Goal: Information Seeking & Learning: Check status

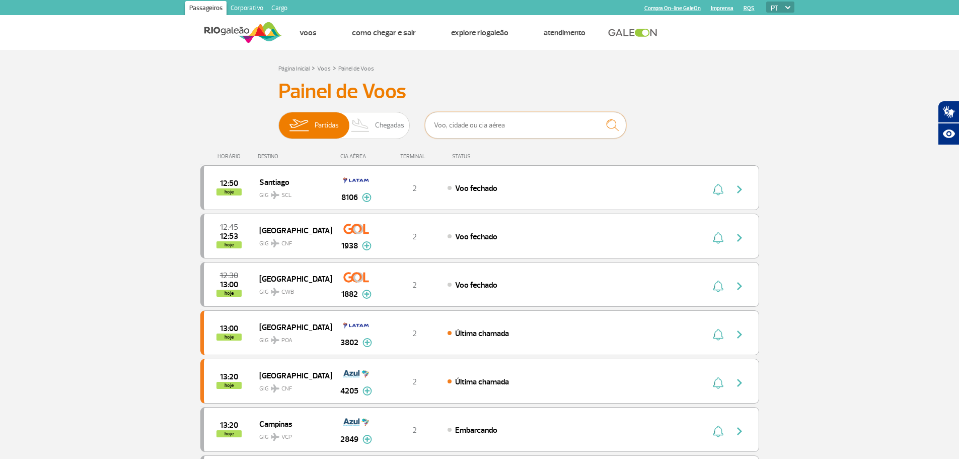
click at [545, 117] on input "text" at bounding box center [525, 125] width 201 height 27
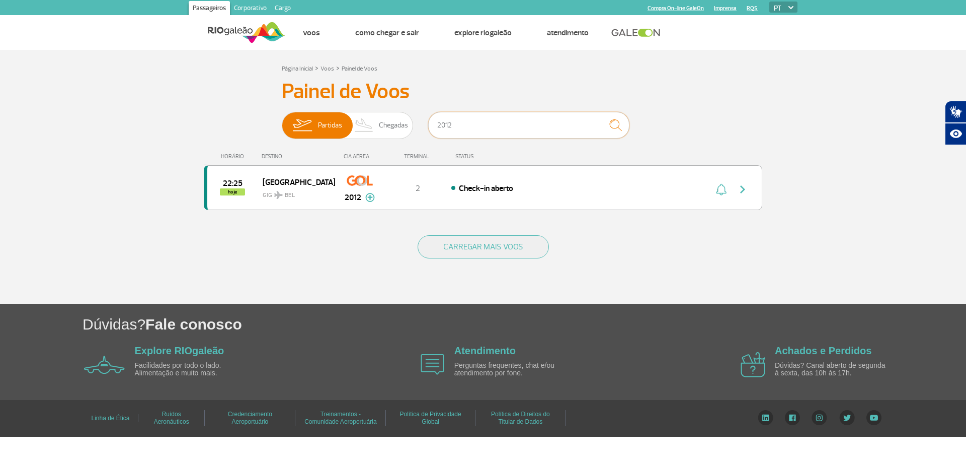
click at [529, 114] on input "2012" at bounding box center [528, 125] width 201 height 27
click at [751, 182] on button "button" at bounding box center [745, 188] width 23 height 16
drag, startPoint x: 453, startPoint y: 108, endPoint x: 403, endPoint y: 108, distance: 49.8
click at [403, 108] on div "Painel de Voos Partidas Chegadas 2012 22:25 hoje [GEOGRAPHIC_DATA] 2012 Parceri…" at bounding box center [483, 150] width 559 height 143
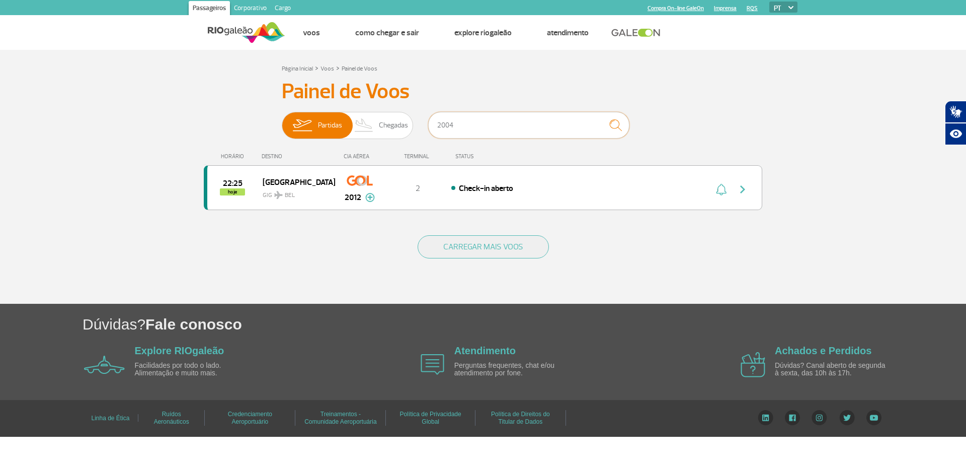
type input "2004"
click at [750, 191] on button "button" at bounding box center [745, 188] width 23 height 16
click at [750, 188] on button "button" at bounding box center [745, 188] width 23 height 16
